Goal: Task Accomplishment & Management: Use online tool/utility

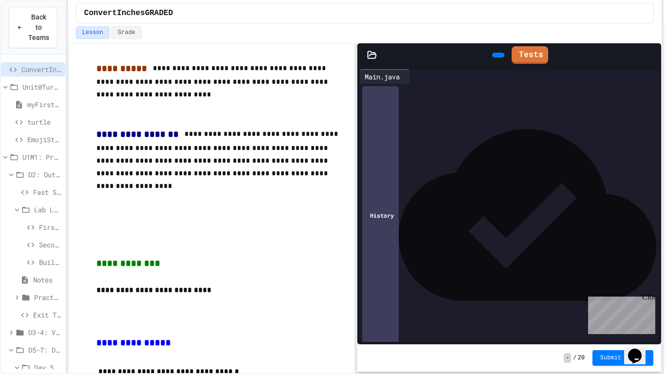
click at [664, 126] on div "**********" at bounding box center [332, 187] width 665 height 374
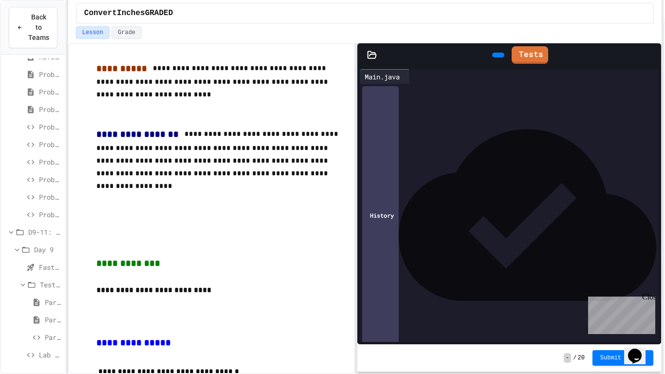
click at [35, 358] on icon at bounding box center [30, 354] width 9 height 9
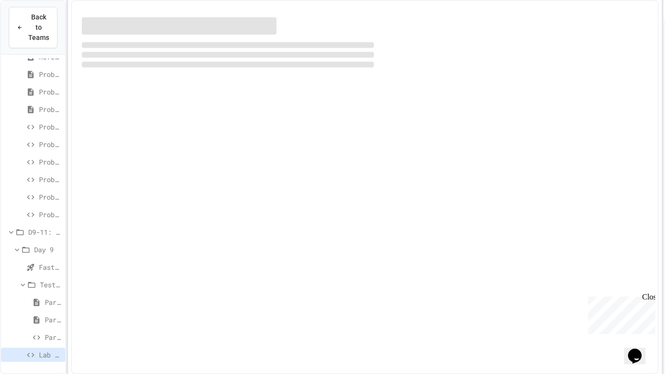
scroll to position [758, 0]
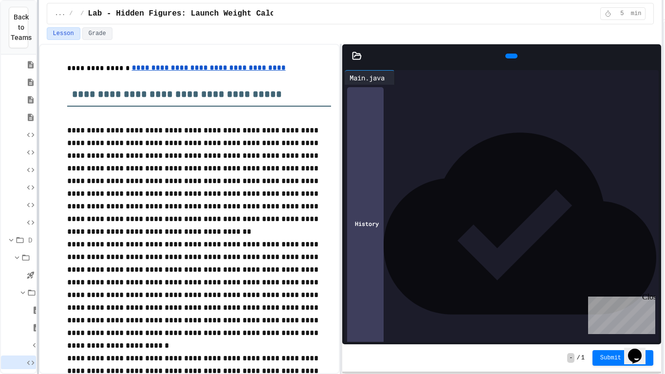
click at [37, 144] on div at bounding box center [38, 187] width 2 height 374
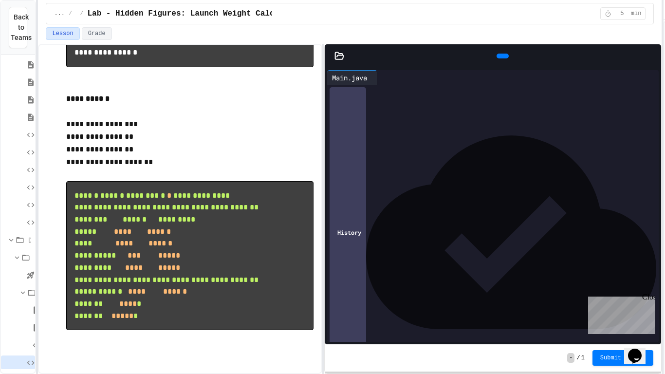
scroll to position [1195, 0]
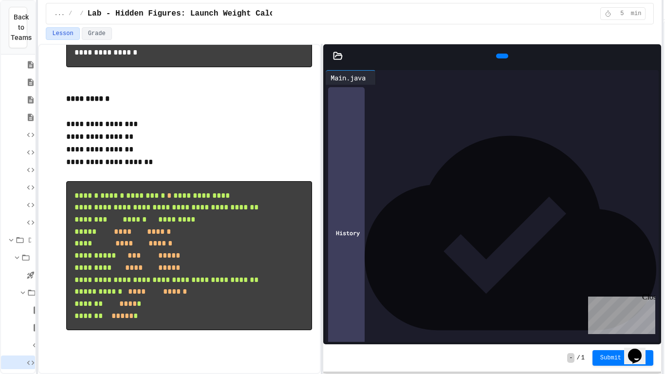
click at [324, 158] on div "**********" at bounding box center [349, 209] width 623 height 330
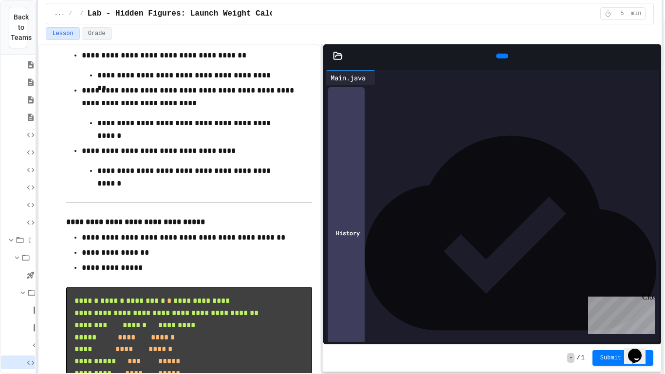
scroll to position [0, 1747]
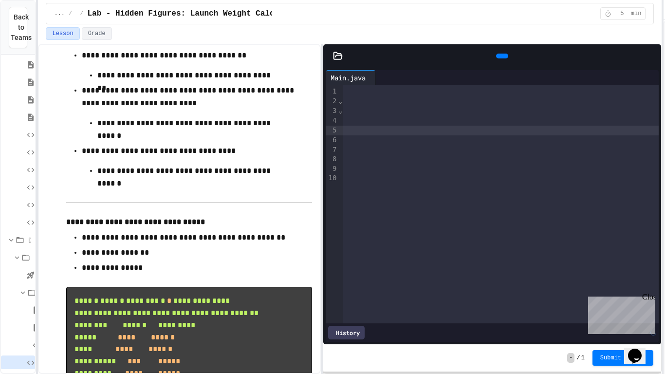
scroll to position [0, 1844]
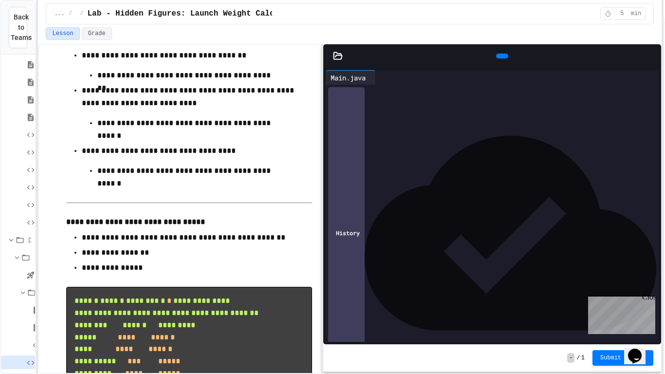
click at [501, 56] on icon at bounding box center [501, 56] width 0 height 0
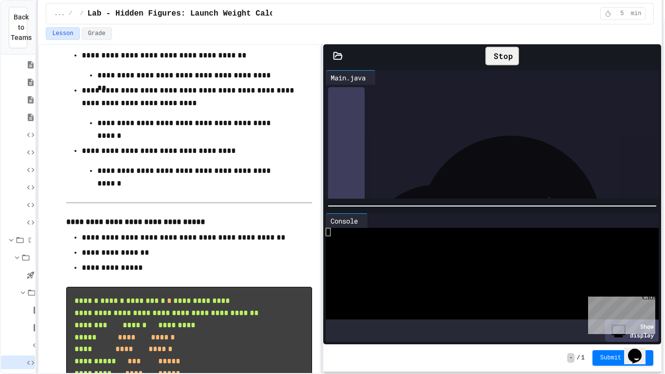
click at [395, 234] on div at bounding box center [487, 232] width 324 height 8
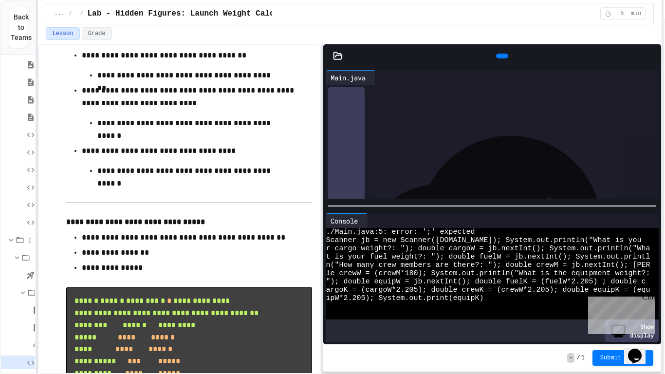
scroll to position [0, 0]
click at [362, 215] on div "Console" at bounding box center [346, 220] width 42 height 15
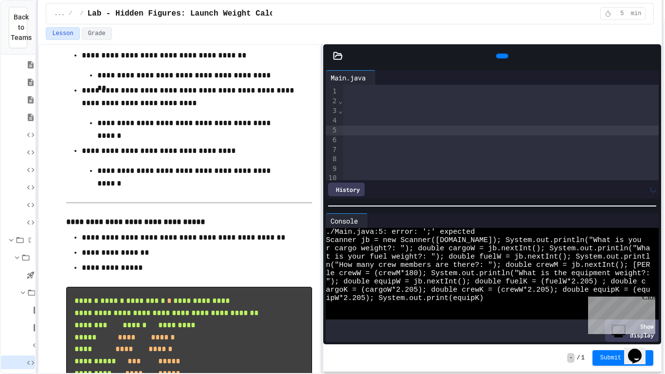
scroll to position [0, 1848]
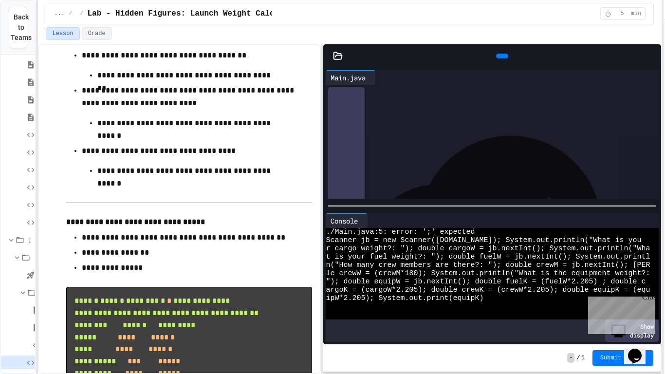
click at [501, 56] on icon at bounding box center [501, 56] width 0 height 0
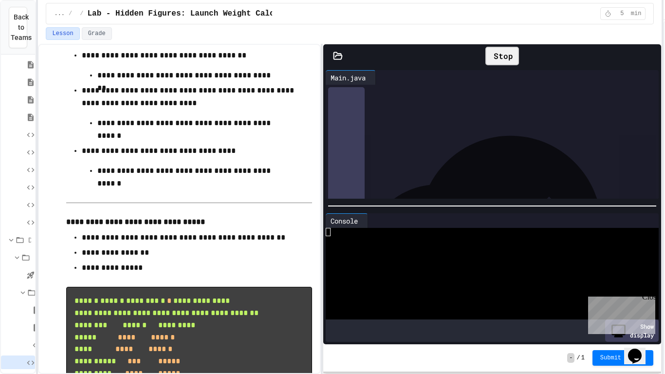
click at [442, 256] on div at bounding box center [487, 256] width 324 height 8
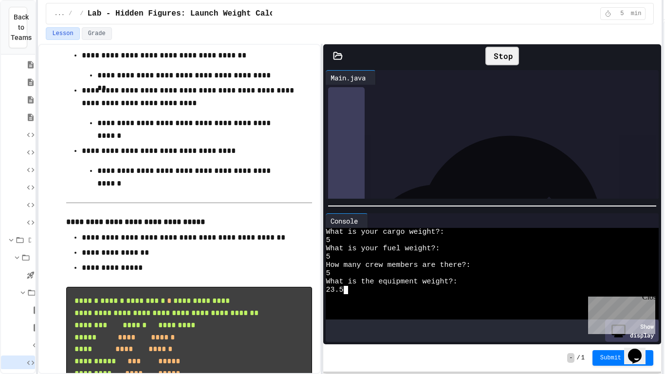
scroll to position [25, 0]
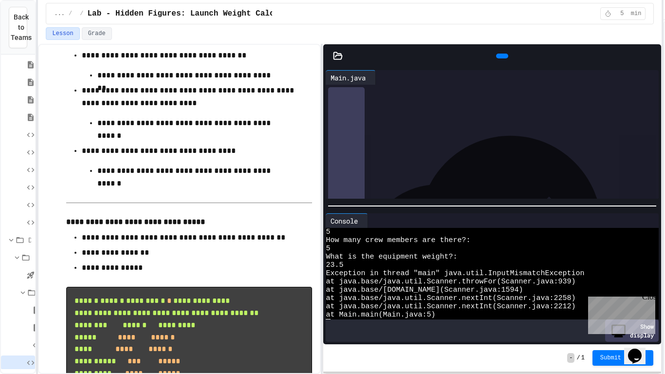
click at [648, 297] on div "Close" at bounding box center [648, 298] width 12 height 12
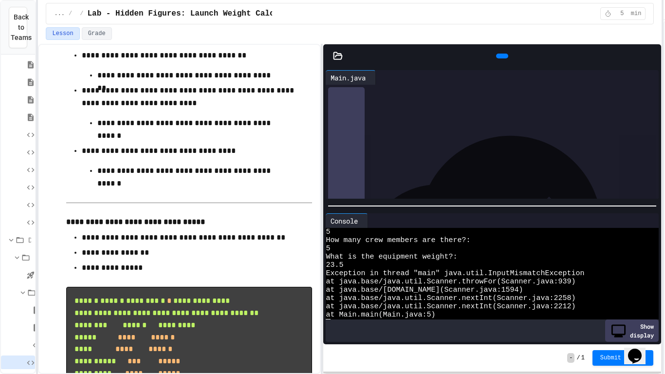
scroll to position [0, 302]
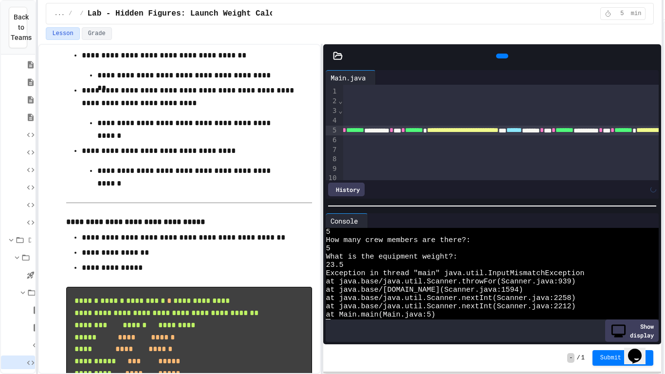
scroll to position [0, 28]
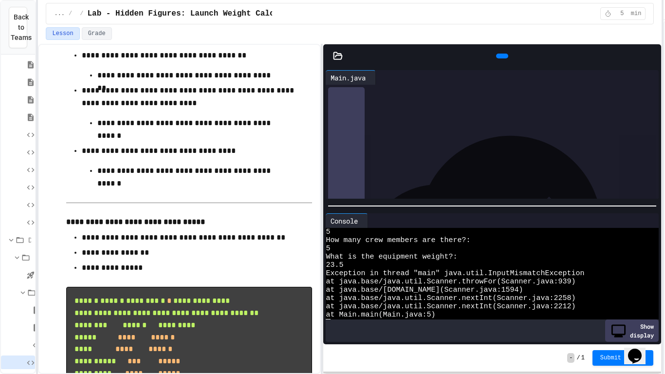
click at [496, 58] on div at bounding box center [502, 56] width 12 height 5
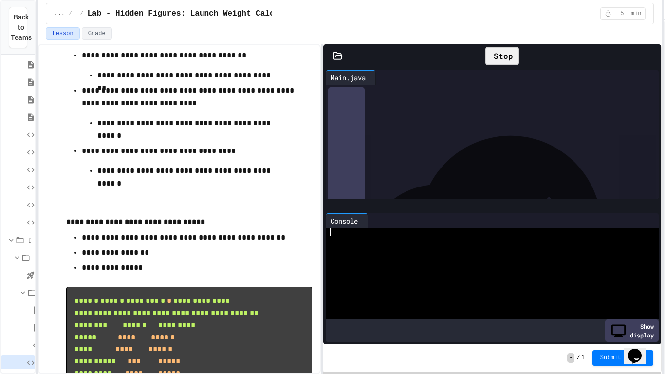
scroll to position [0, 0]
click at [496, 63] on div "Stop" at bounding box center [502, 56] width 34 height 18
click at [496, 58] on div at bounding box center [502, 56] width 12 height 5
click at [441, 266] on div at bounding box center [487, 265] width 324 height 8
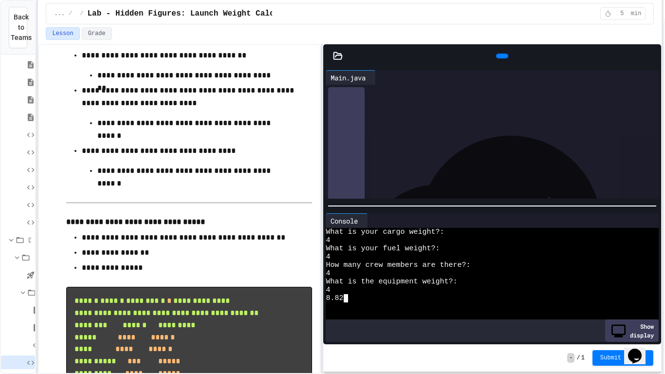
click at [501, 56] on icon at bounding box center [501, 56] width 0 height 0
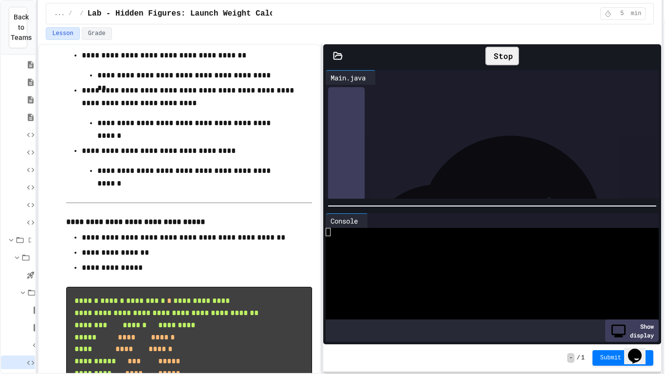
click at [412, 277] on div at bounding box center [487, 281] width 324 height 8
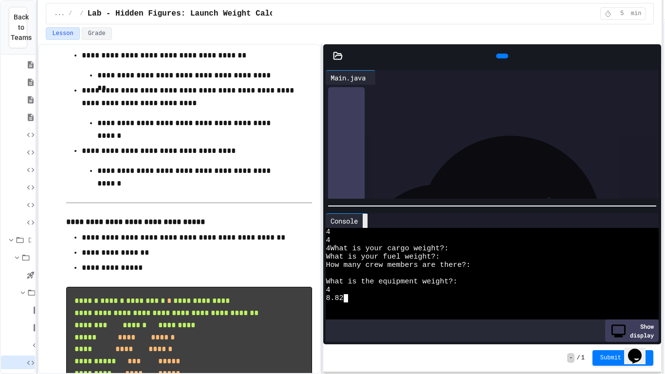
click at [367, 216] on div at bounding box center [364, 221] width 5 height 14
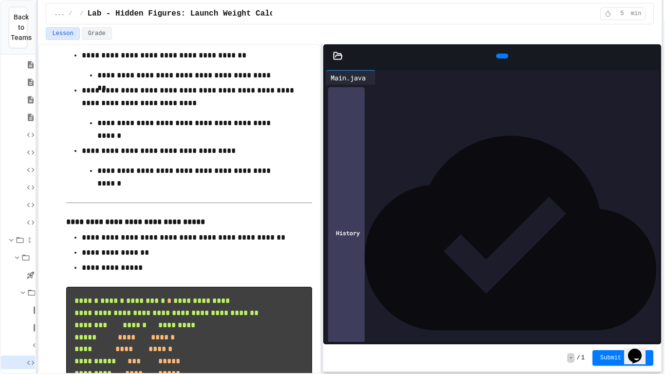
click at [504, 54] on div at bounding box center [502, 56] width 12 height 5
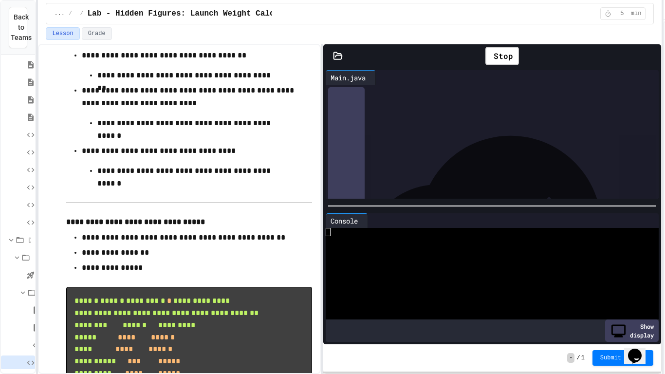
click at [418, 295] on div at bounding box center [487, 298] width 324 height 8
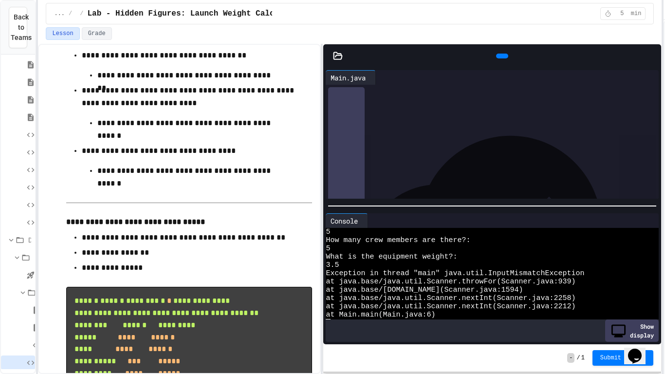
scroll to position [25, 0]
click at [360, 217] on div "Console" at bounding box center [343, 221] width 37 height 10
click at [364, 217] on div at bounding box center [364, 221] width 5 height 14
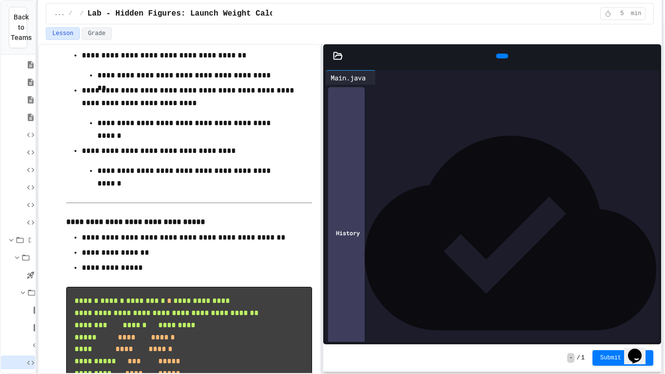
scroll to position [0, 0]
click at [501, 56] on icon at bounding box center [501, 56] width 0 height 0
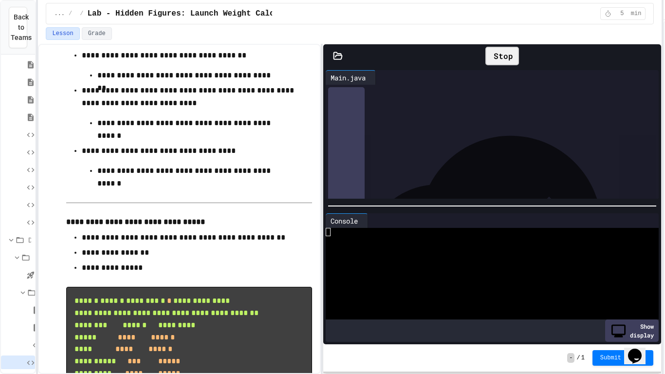
click at [388, 277] on div at bounding box center [487, 281] width 324 height 8
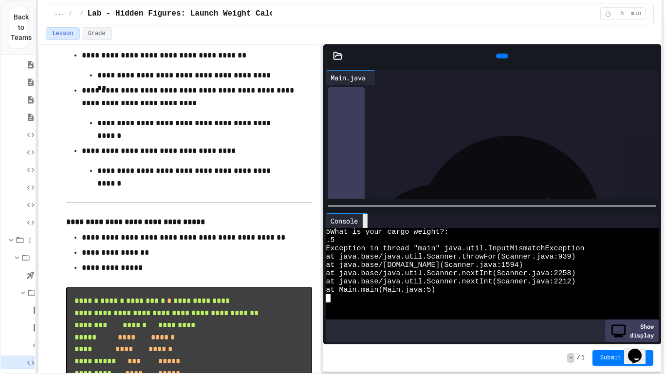
click at [367, 216] on div at bounding box center [364, 221] width 5 height 14
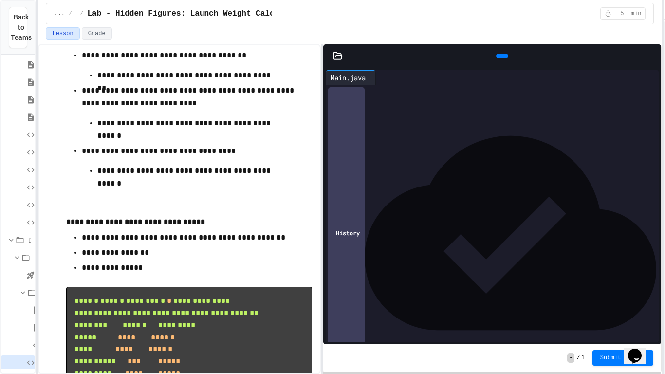
click at [499, 49] on div at bounding box center [502, 56] width 22 height 15
click at [498, 54] on div at bounding box center [502, 56] width 12 height 5
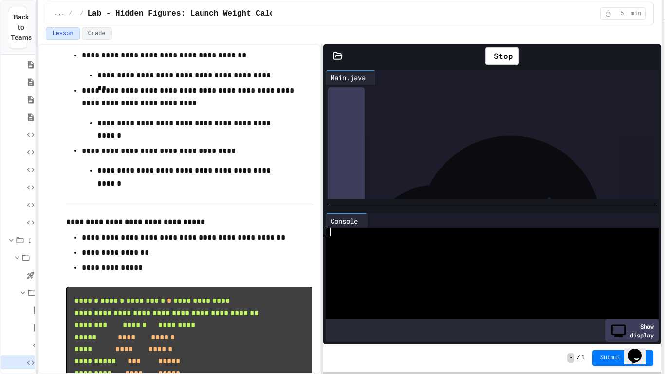
click at [408, 257] on div at bounding box center [487, 256] width 324 height 8
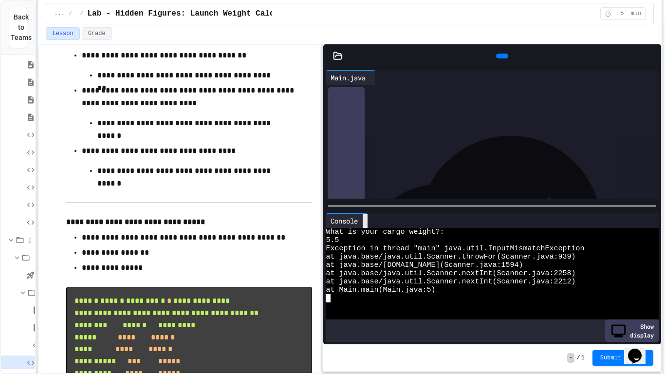
click at [365, 221] on icon at bounding box center [365, 221] width 0 height 0
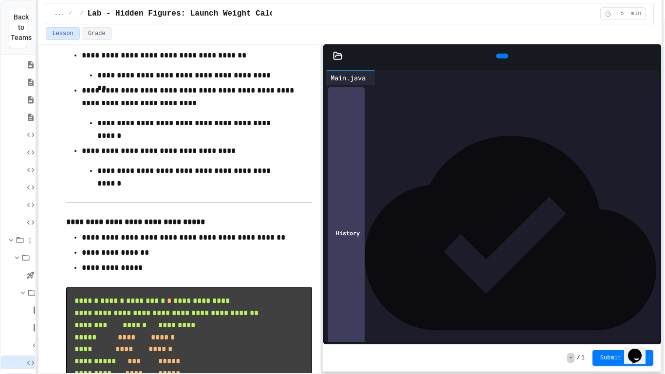
click at [501, 56] on icon at bounding box center [501, 56] width 0 height 0
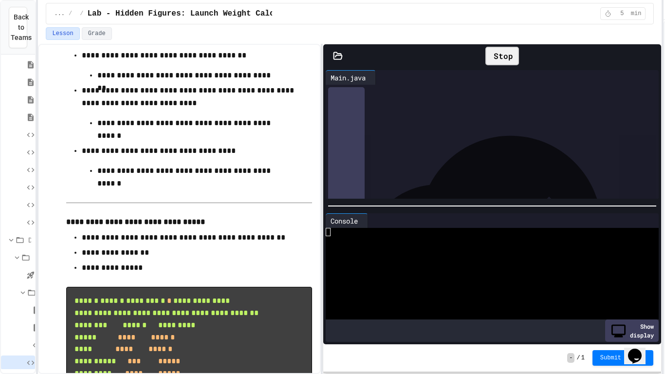
click at [404, 265] on div at bounding box center [487, 265] width 324 height 8
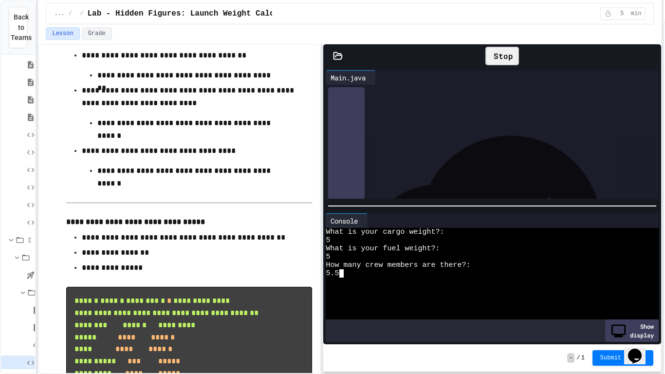
scroll to position [8, 0]
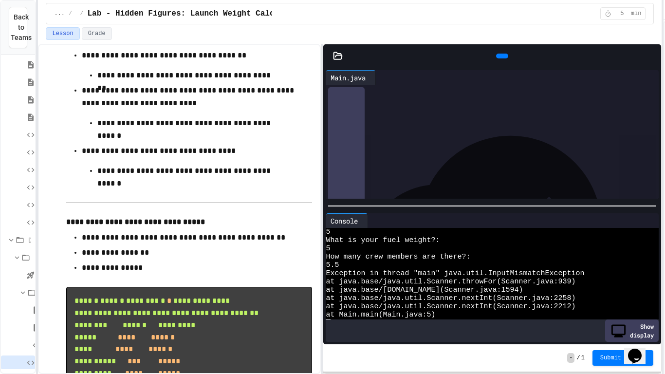
click at [361, 217] on div "Console" at bounding box center [343, 221] width 37 height 10
click at [367, 217] on div at bounding box center [364, 221] width 5 height 14
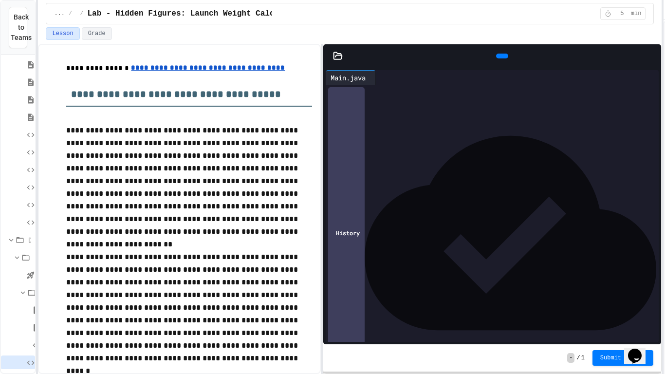
scroll to position [0, 283]
type input "*******"
click at [345, 107] on input "Replace" at bounding box center [352, 101] width 49 height 9
type input "*"
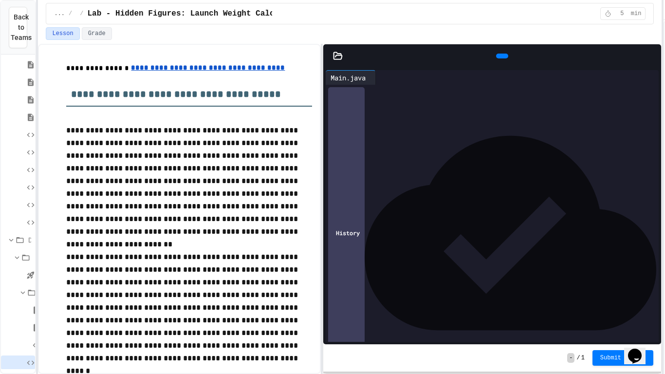
type input "**********"
click at [433, 107] on button "replace all" at bounding box center [422, 101] width 30 height 9
click at [504, 58] on icon at bounding box center [506, 61] width 5 height 7
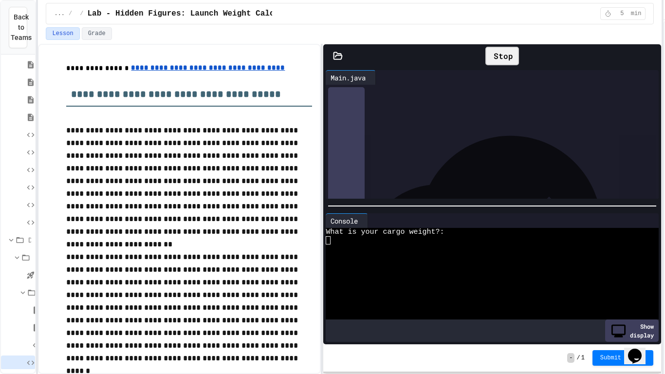
click at [657, 109] on div "**********" at bounding box center [491, 97] width 333 height 25
click at [653, 94] on button "×" at bounding box center [654, 89] width 3 height 9
click at [543, 224] on div at bounding box center [508, 220] width 281 height 15
click at [502, 259] on div at bounding box center [487, 256] width 324 height 8
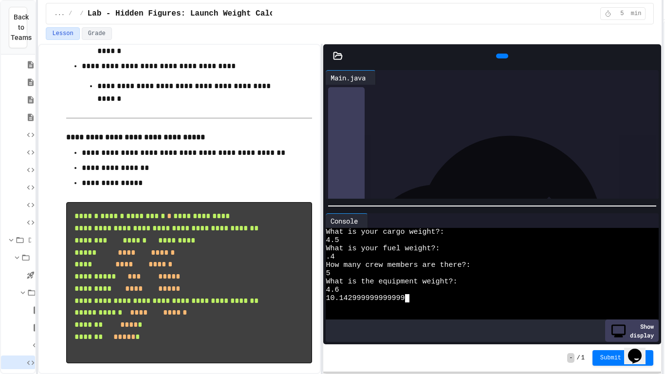
scroll to position [629, 0]
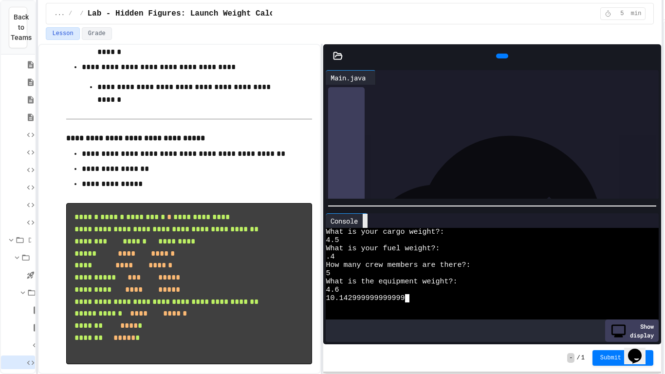
click at [367, 224] on div at bounding box center [364, 221] width 5 height 14
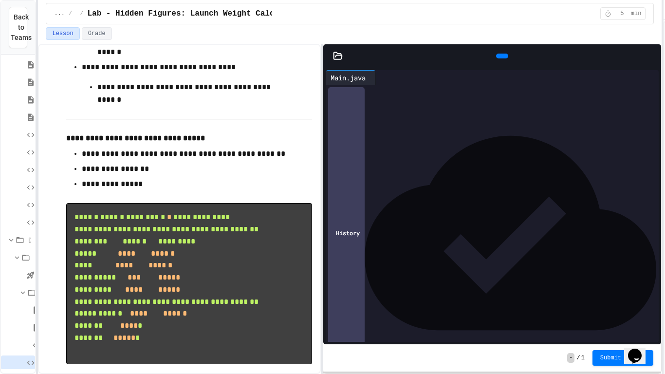
scroll to position [0, 1894]
drag, startPoint x: 658, startPoint y: 129, endPoint x: 559, endPoint y: 129, distance: 98.8
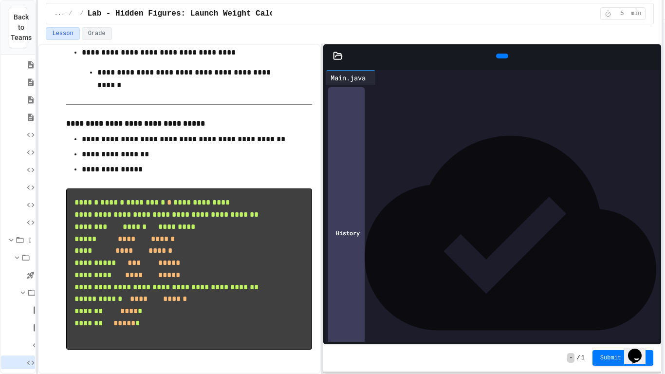
scroll to position [0, 1715]
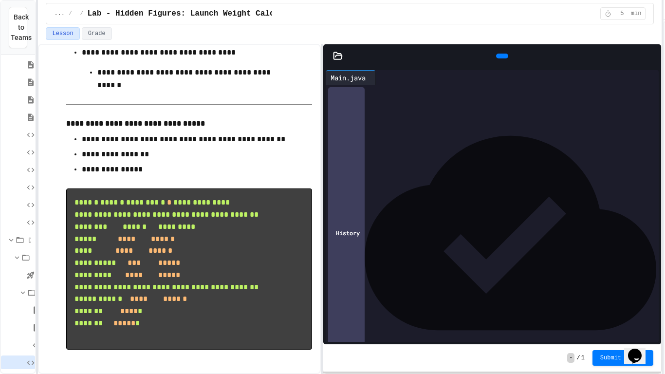
click at [501, 56] on icon at bounding box center [501, 56] width 0 height 0
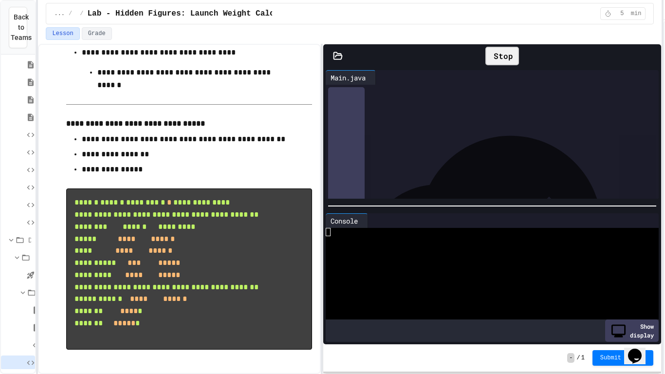
click at [440, 286] on div at bounding box center [487, 290] width 324 height 8
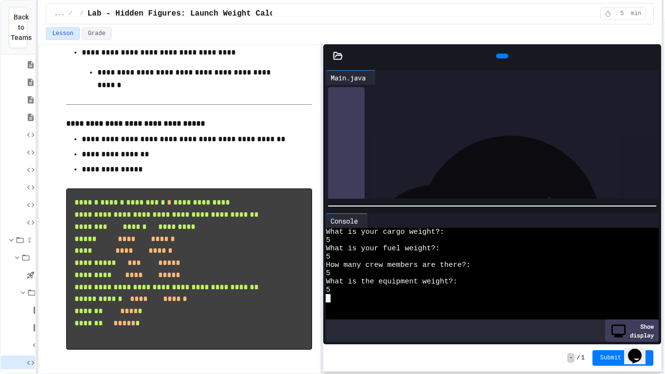
scroll to position [0, 2182]
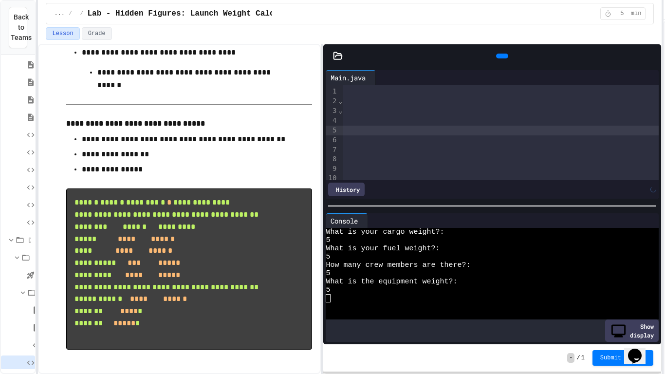
scroll to position [0, 2277]
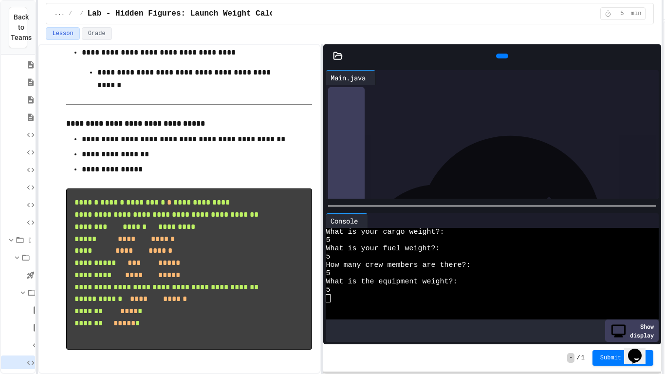
click at [503, 63] on div at bounding box center [502, 56] width 22 height 15
click at [501, 58] on div at bounding box center [502, 56] width 12 height 5
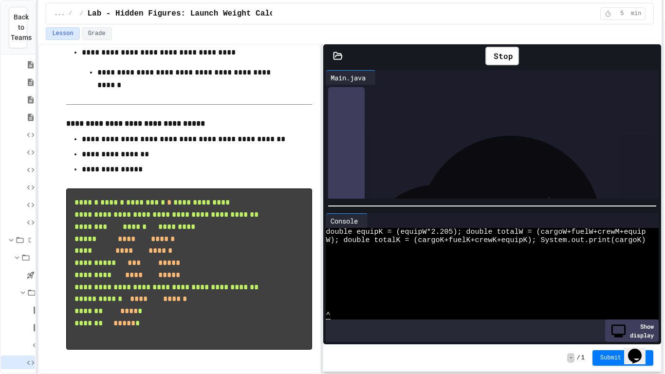
scroll to position [74, 0]
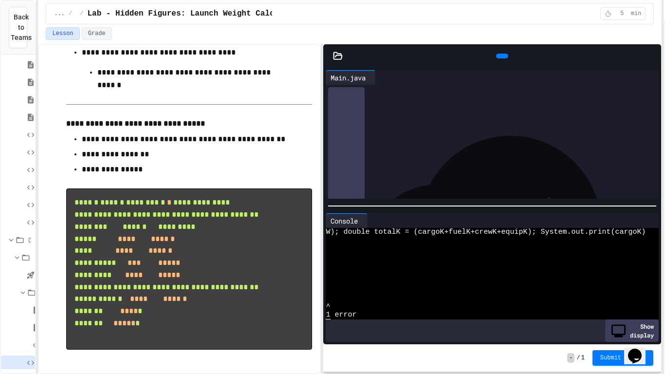
click at [501, 56] on icon at bounding box center [501, 56] width 0 height 0
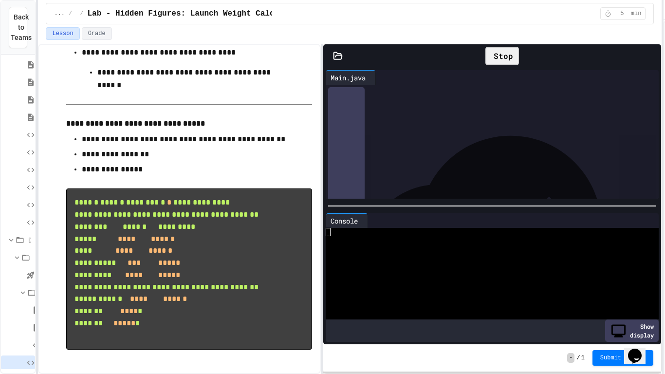
scroll to position [0, 0]
click at [458, 290] on div at bounding box center [487, 290] width 324 height 8
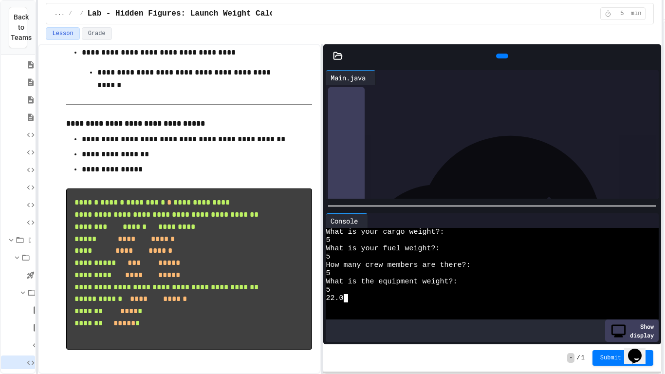
scroll to position [0, 2060]
click at [504, 58] on icon at bounding box center [506, 61] width 5 height 7
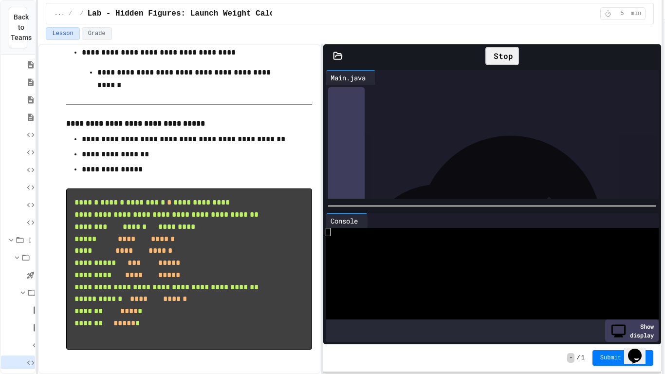
click at [398, 271] on div at bounding box center [487, 273] width 324 height 8
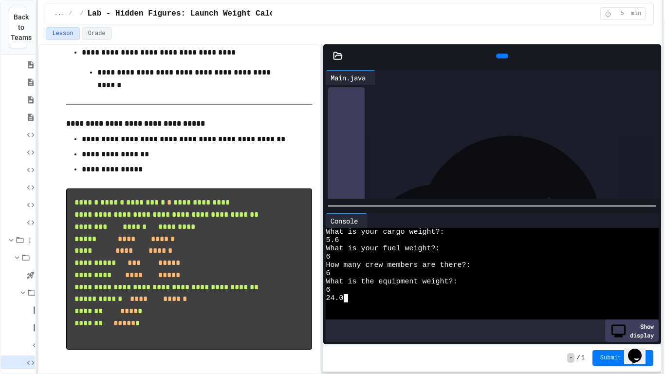
scroll to position [0, 1716]
click at [495, 63] on div at bounding box center [502, 56] width 22 height 15
click at [496, 57] on div at bounding box center [502, 56] width 12 height 5
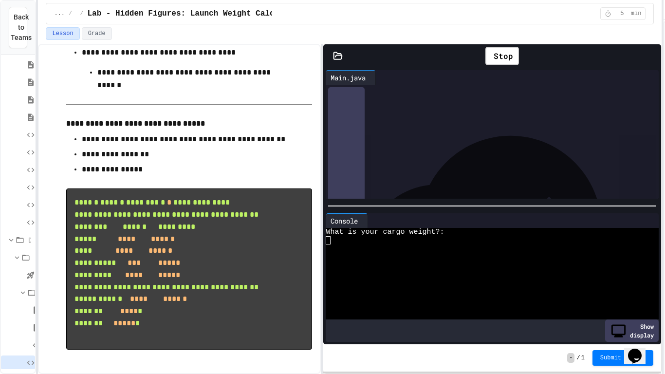
click at [398, 258] on div at bounding box center [487, 256] width 324 height 8
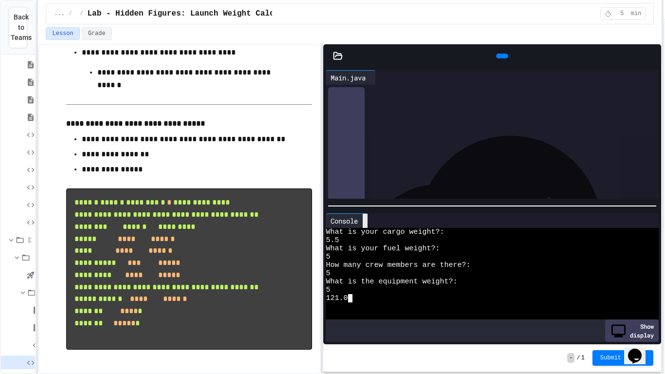
click at [367, 225] on div at bounding box center [364, 221] width 5 height 14
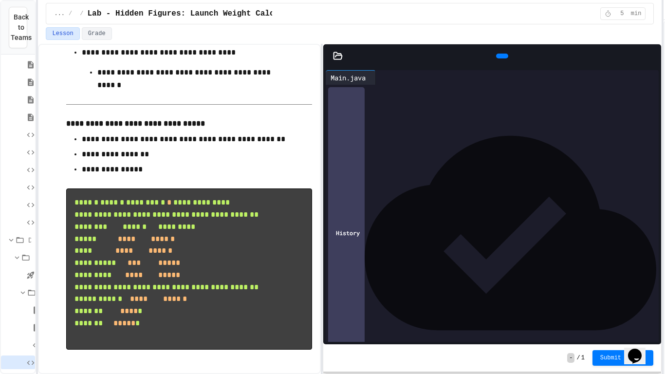
click at [501, 56] on icon at bounding box center [501, 56] width 0 height 0
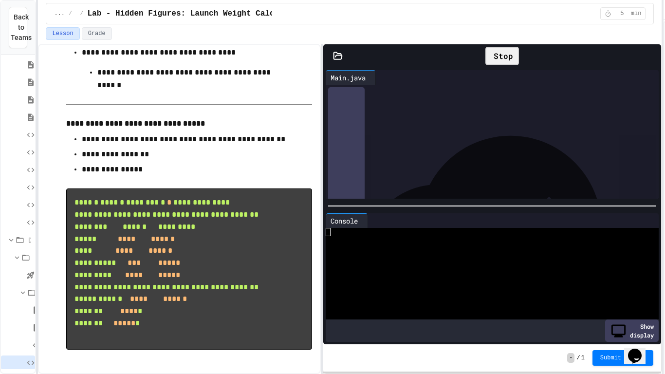
click at [491, 253] on div at bounding box center [487, 256] width 324 height 8
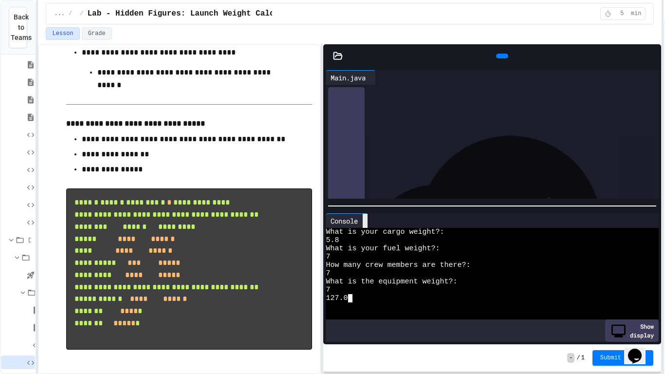
click at [365, 218] on div at bounding box center [364, 221] width 5 height 14
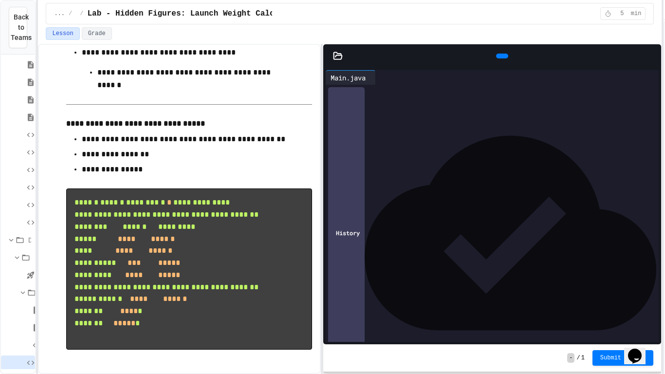
click at [501, 56] on icon at bounding box center [501, 56] width 0 height 0
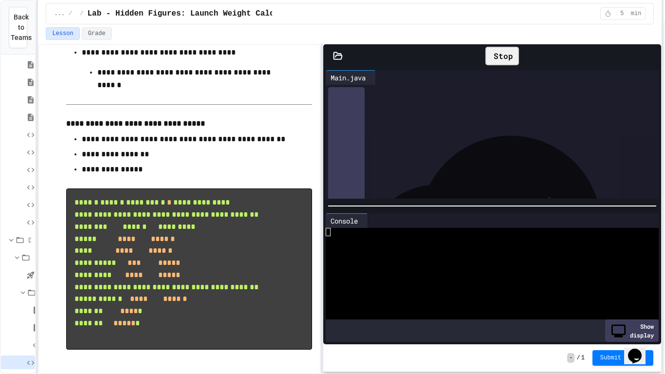
click at [419, 306] on div at bounding box center [487, 306] width 324 height 8
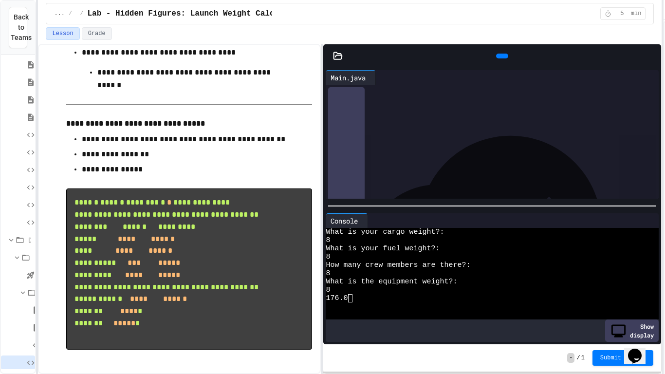
click at [501, 56] on icon at bounding box center [501, 56] width 0 height 0
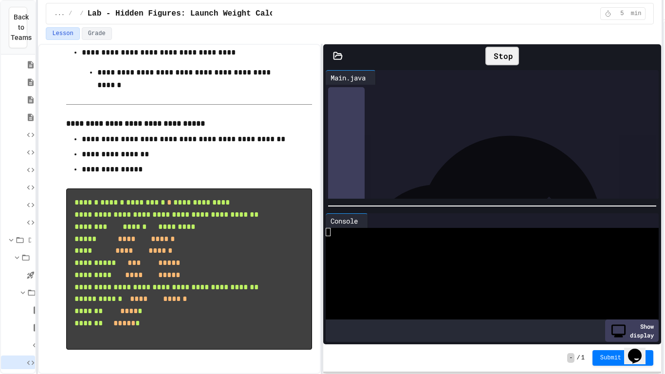
click at [440, 271] on div at bounding box center [487, 273] width 324 height 8
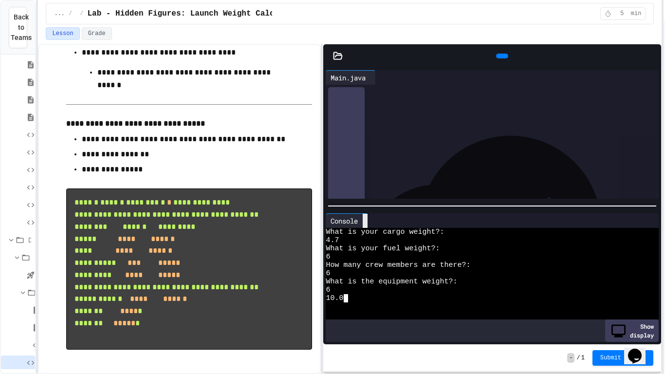
click at [367, 216] on div at bounding box center [364, 221] width 5 height 14
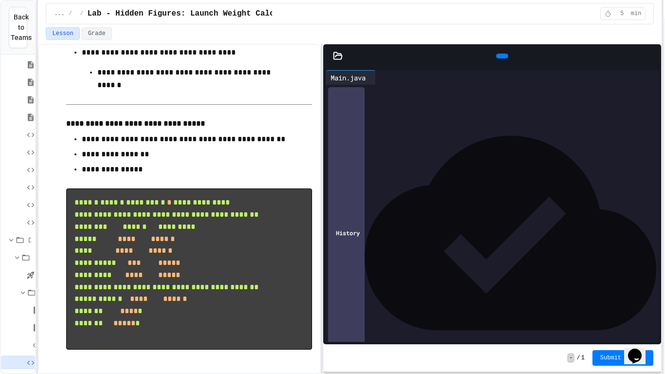
click at [501, 56] on icon at bounding box center [501, 56] width 0 height 0
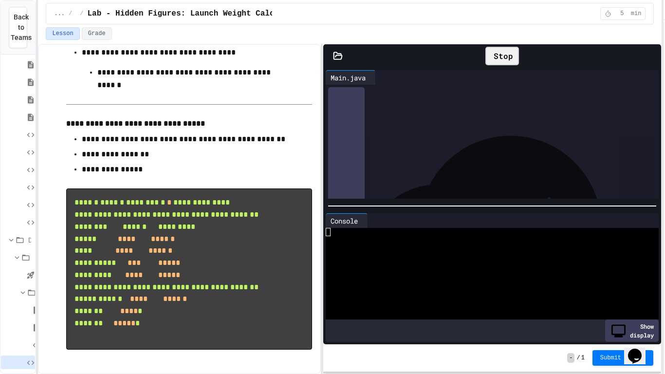
click at [465, 236] on div at bounding box center [487, 240] width 324 height 8
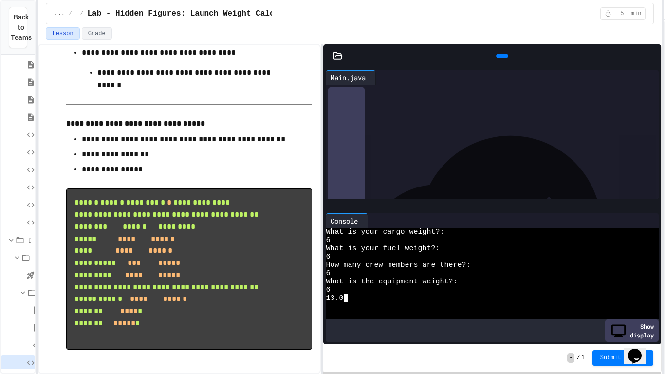
scroll to position [0, 1749]
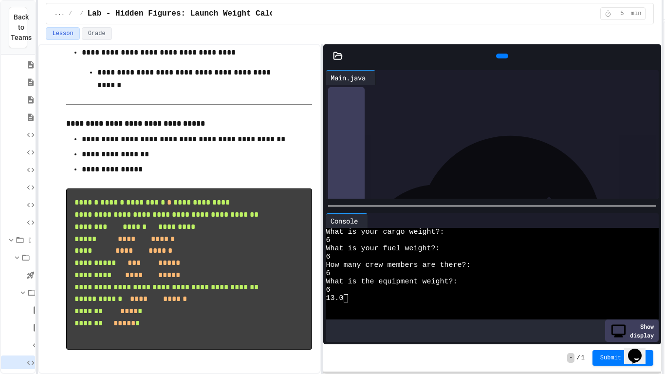
click at [496, 54] on div at bounding box center [502, 56] width 12 height 5
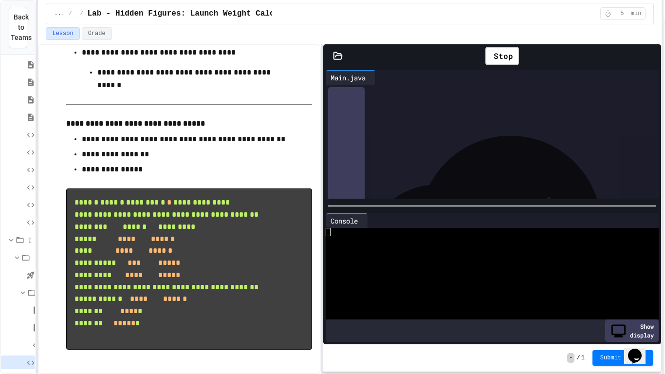
click at [418, 269] on div at bounding box center [487, 273] width 324 height 8
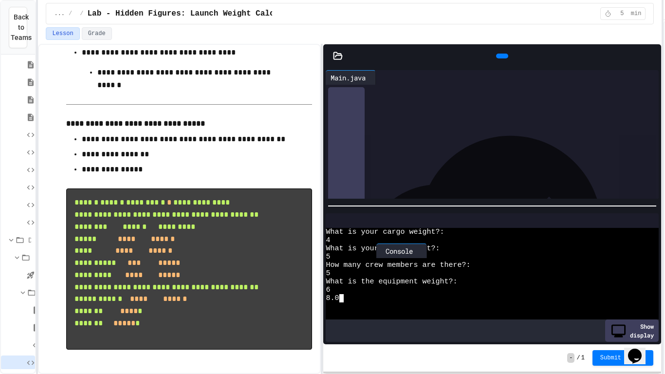
drag, startPoint x: 372, startPoint y: 217, endPoint x: 391, endPoint y: 226, distance: 21.1
click at [391, 226] on div "Console" at bounding box center [373, 220] width 97 height 15
click at [367, 227] on div at bounding box center [364, 221] width 5 height 14
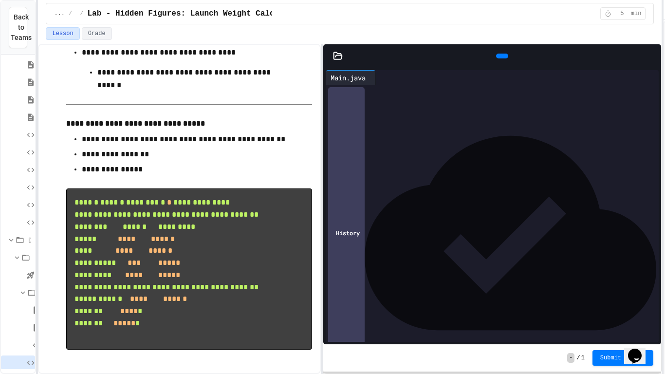
click at [271, 209] on pre "**********" at bounding box center [189, 268] width 246 height 161
